Goal: Task Accomplishment & Management: Manage account settings

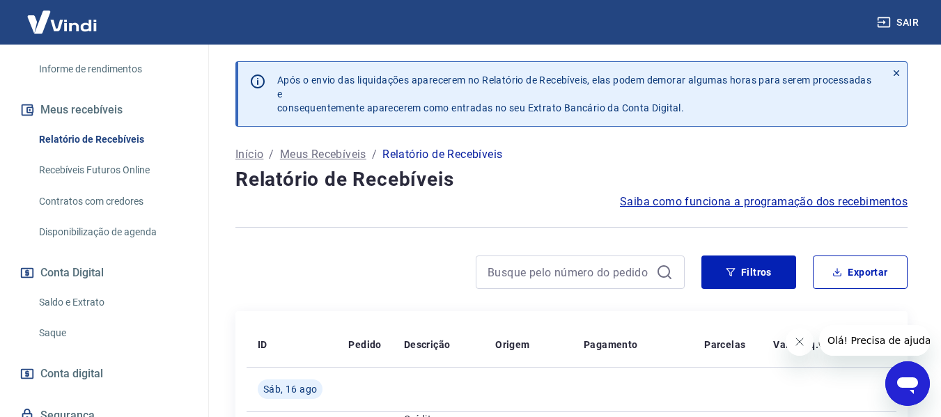
scroll to position [279, 0]
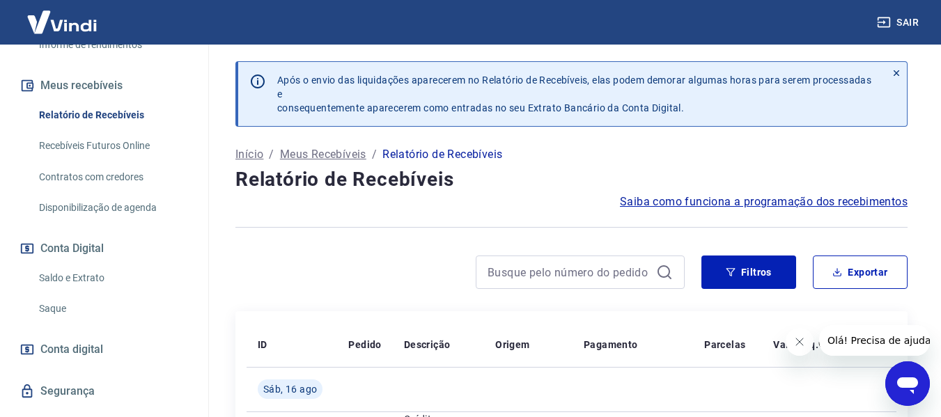
click at [65, 308] on link "Saque" at bounding box center [112, 309] width 158 height 29
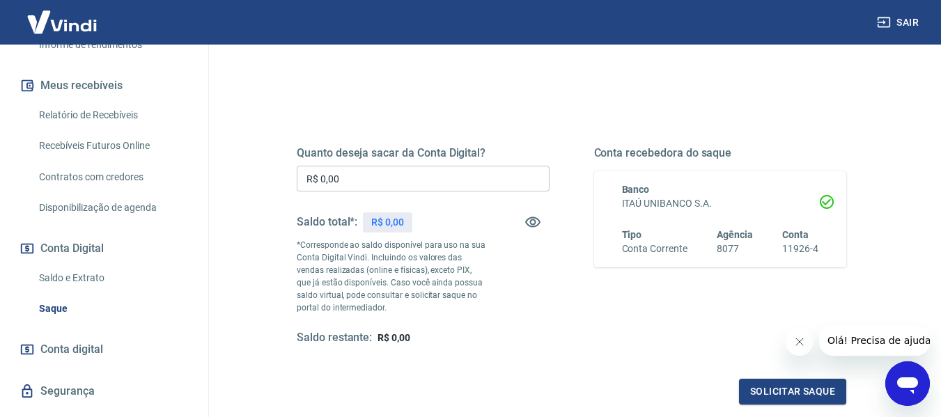
scroll to position [139, 0]
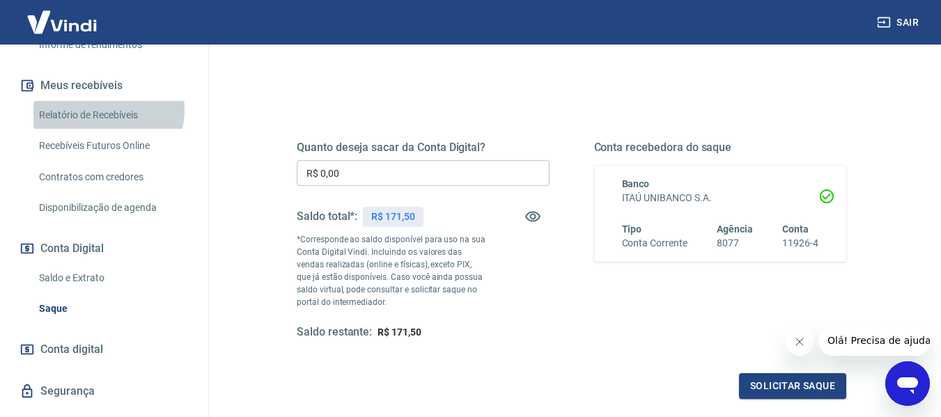
click at [106, 109] on link "Relatório de Recebíveis" at bounding box center [112, 115] width 158 height 29
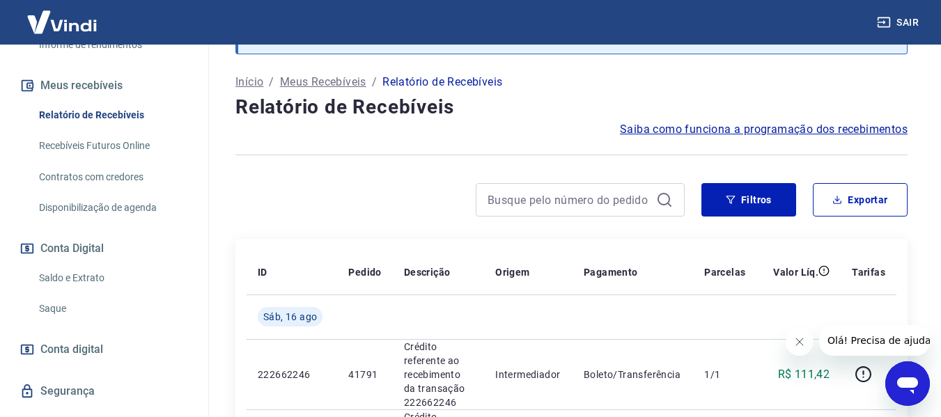
scroll to position [139, 0]
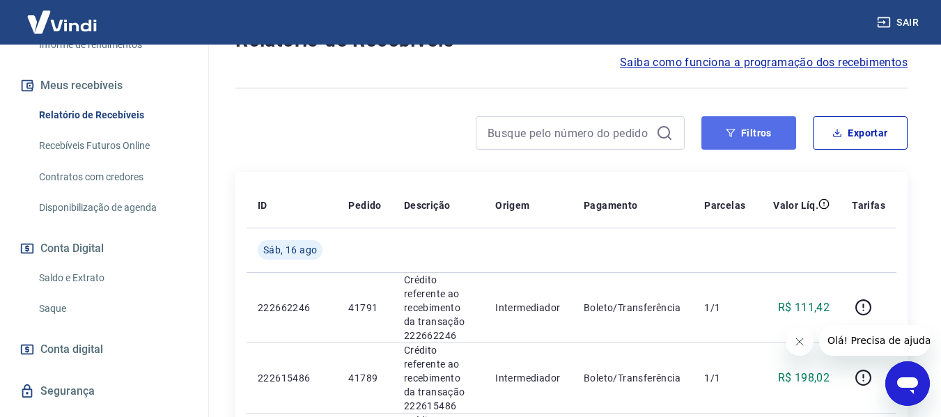
click at [734, 145] on button "Filtros" at bounding box center [749, 132] width 95 height 33
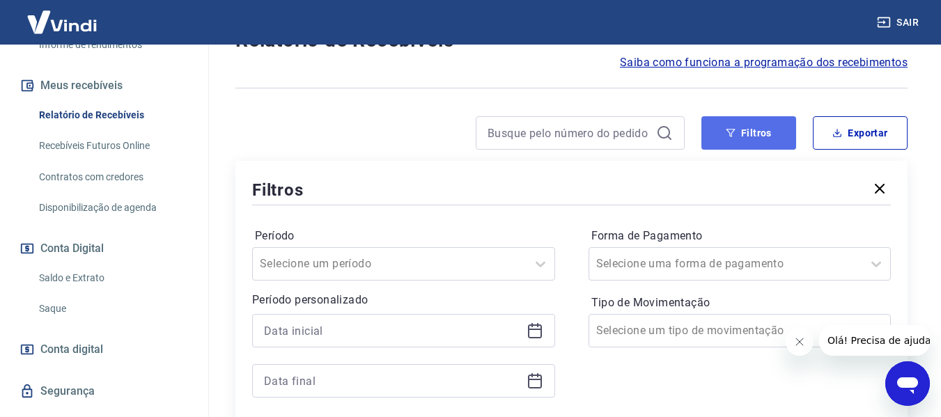
click at [730, 138] on button "Filtros" at bounding box center [749, 132] width 95 height 33
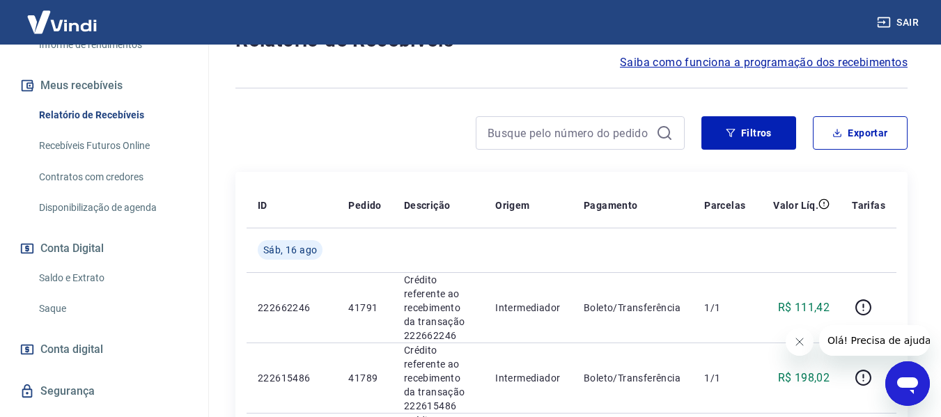
click at [94, 152] on link "Recebíveis Futuros Online" at bounding box center [112, 146] width 158 height 29
